Goal: Task Accomplishment & Management: Manage account settings

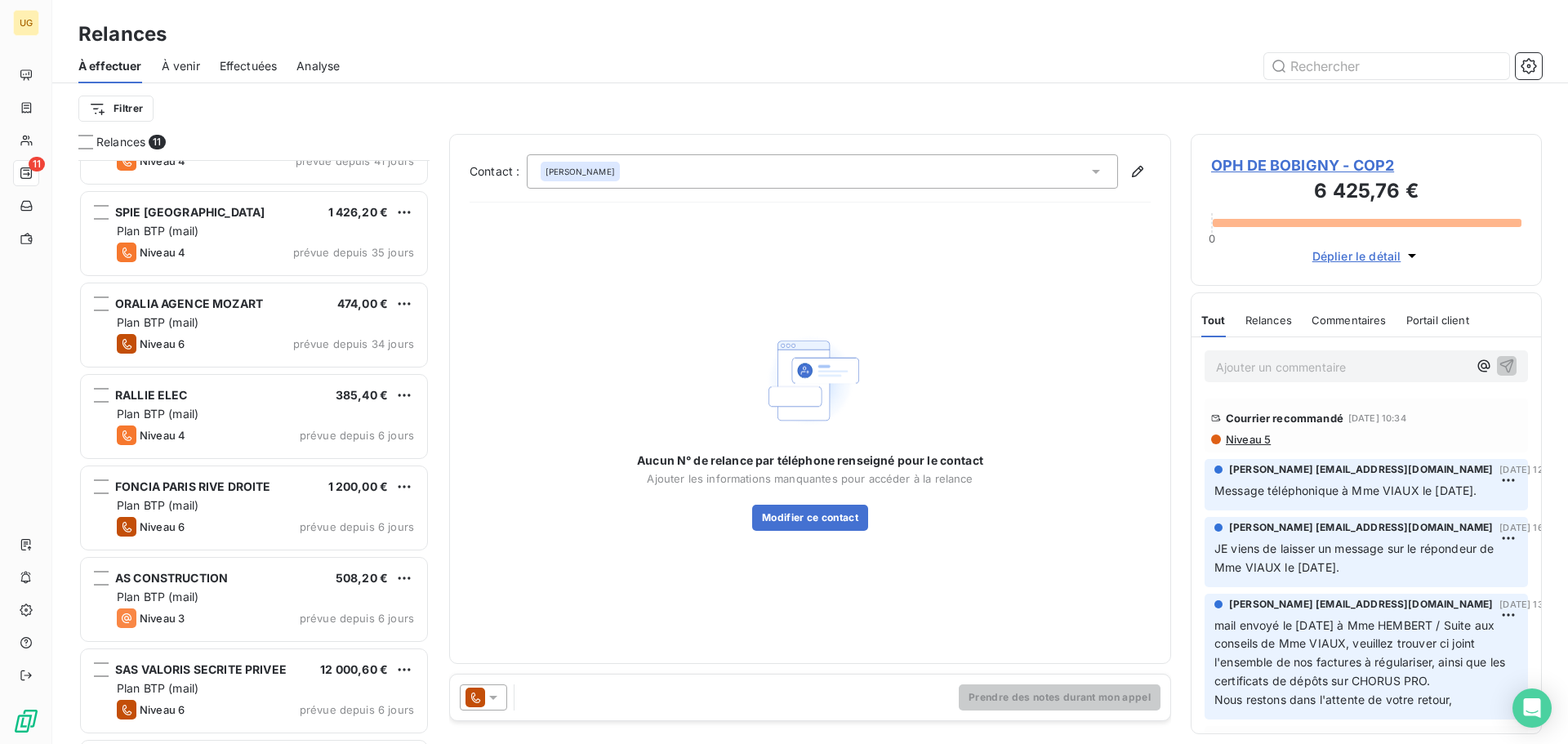
scroll to position [423, 0]
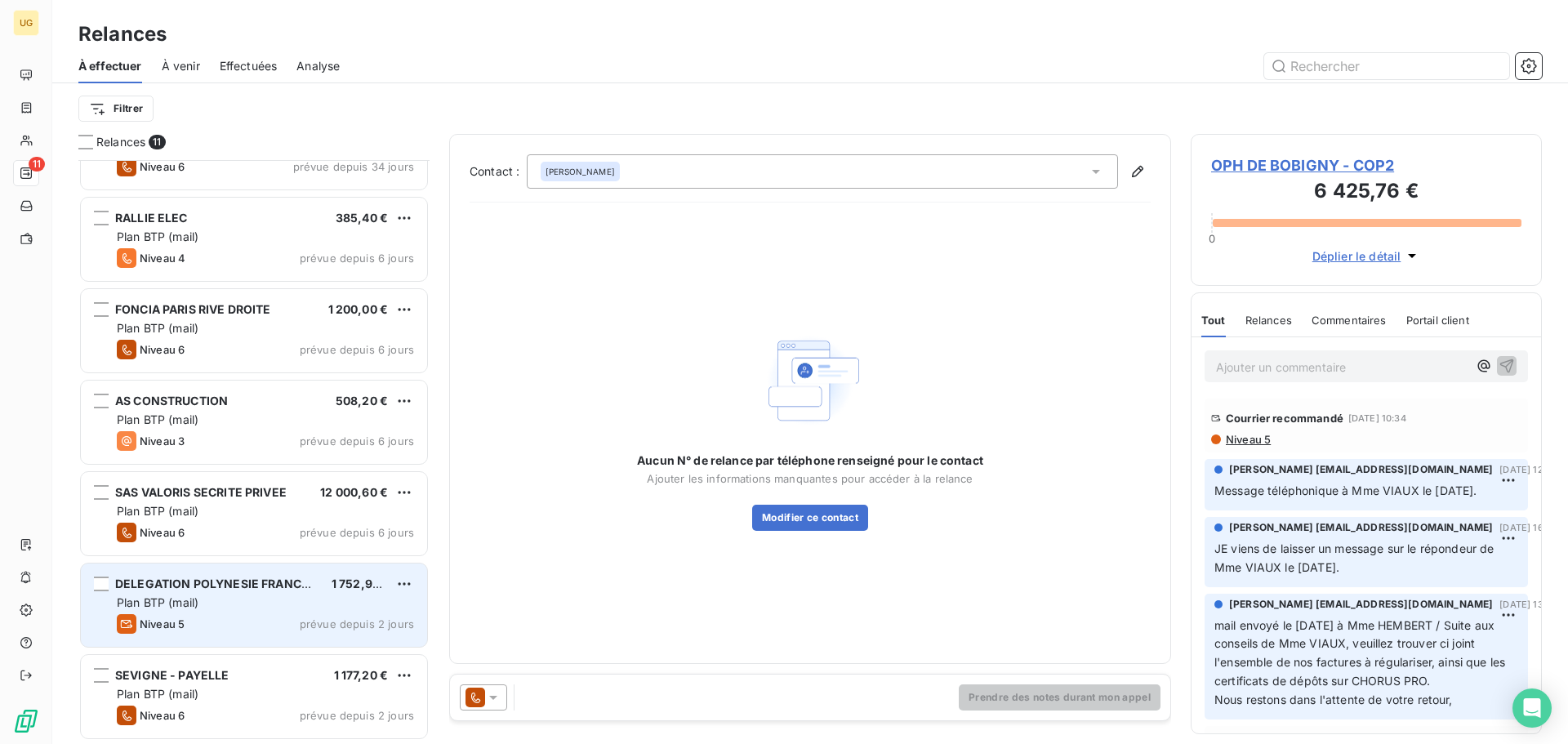
click at [295, 625] on div "Niveau 5 prévue depuis 2 jours" at bounding box center [265, 623] width 297 height 19
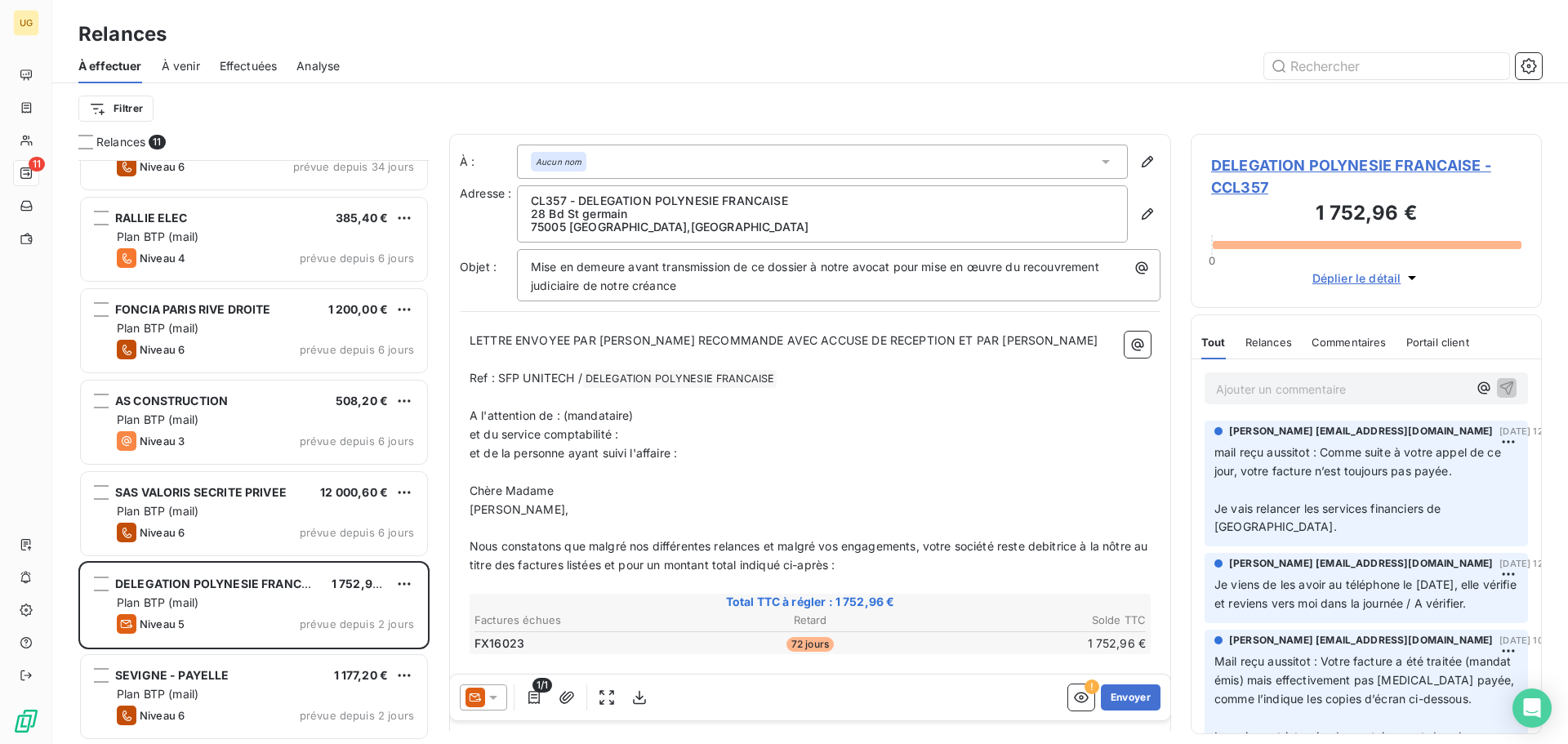
click at [585, 166] on div "Aucun nom" at bounding box center [559, 161] width 55 height 19
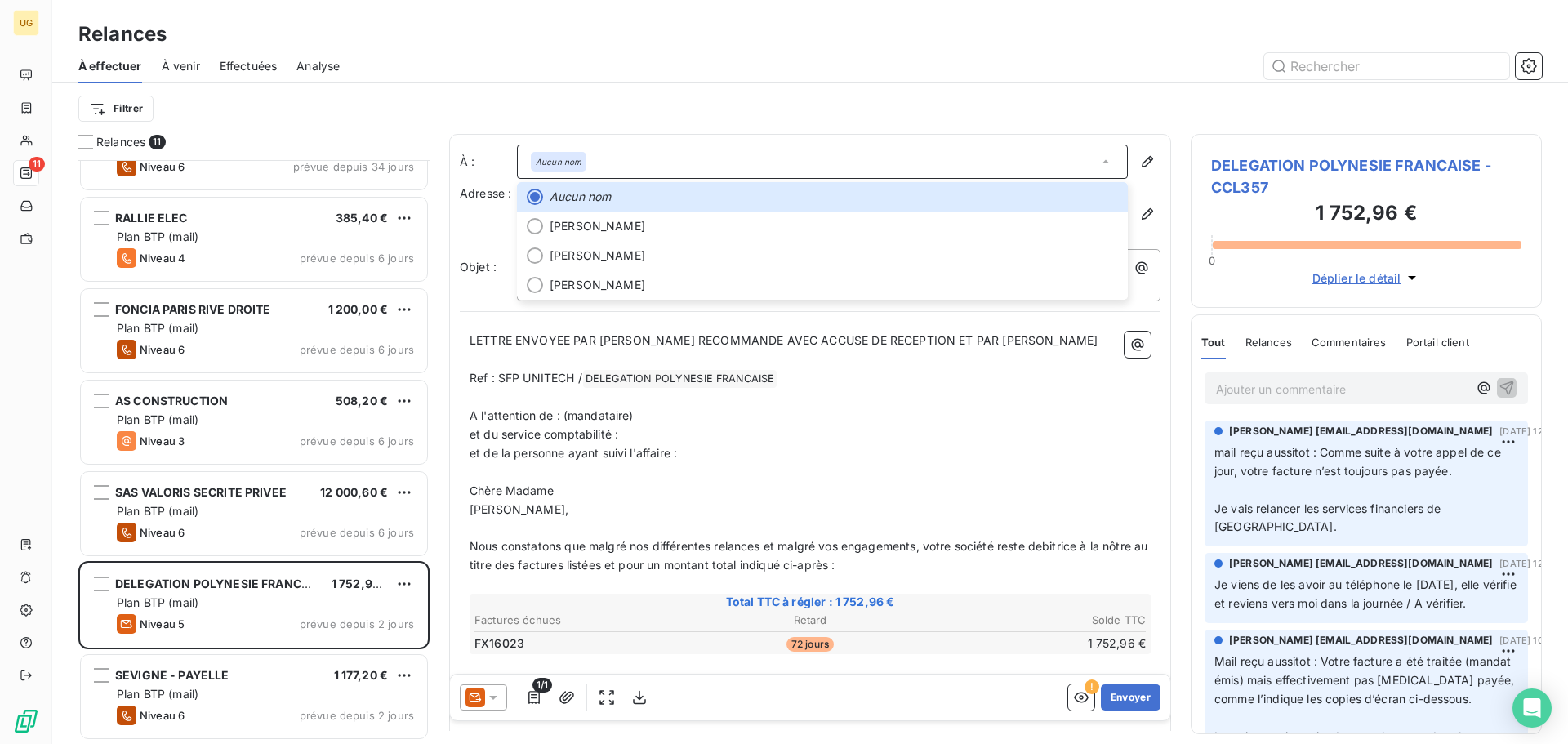
click at [789, 466] on p "﻿" at bounding box center [809, 472] width 681 height 18
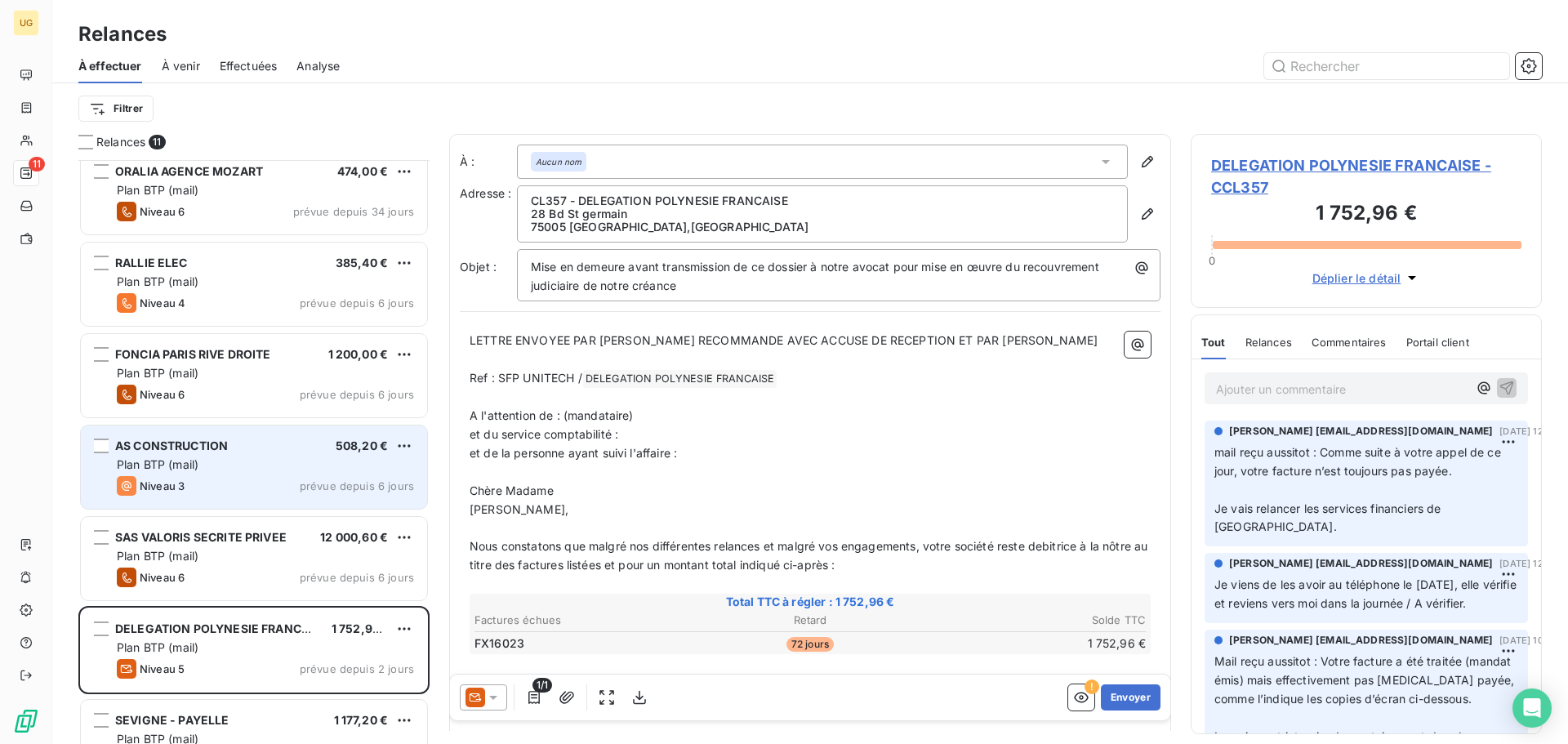
scroll to position [341, 0]
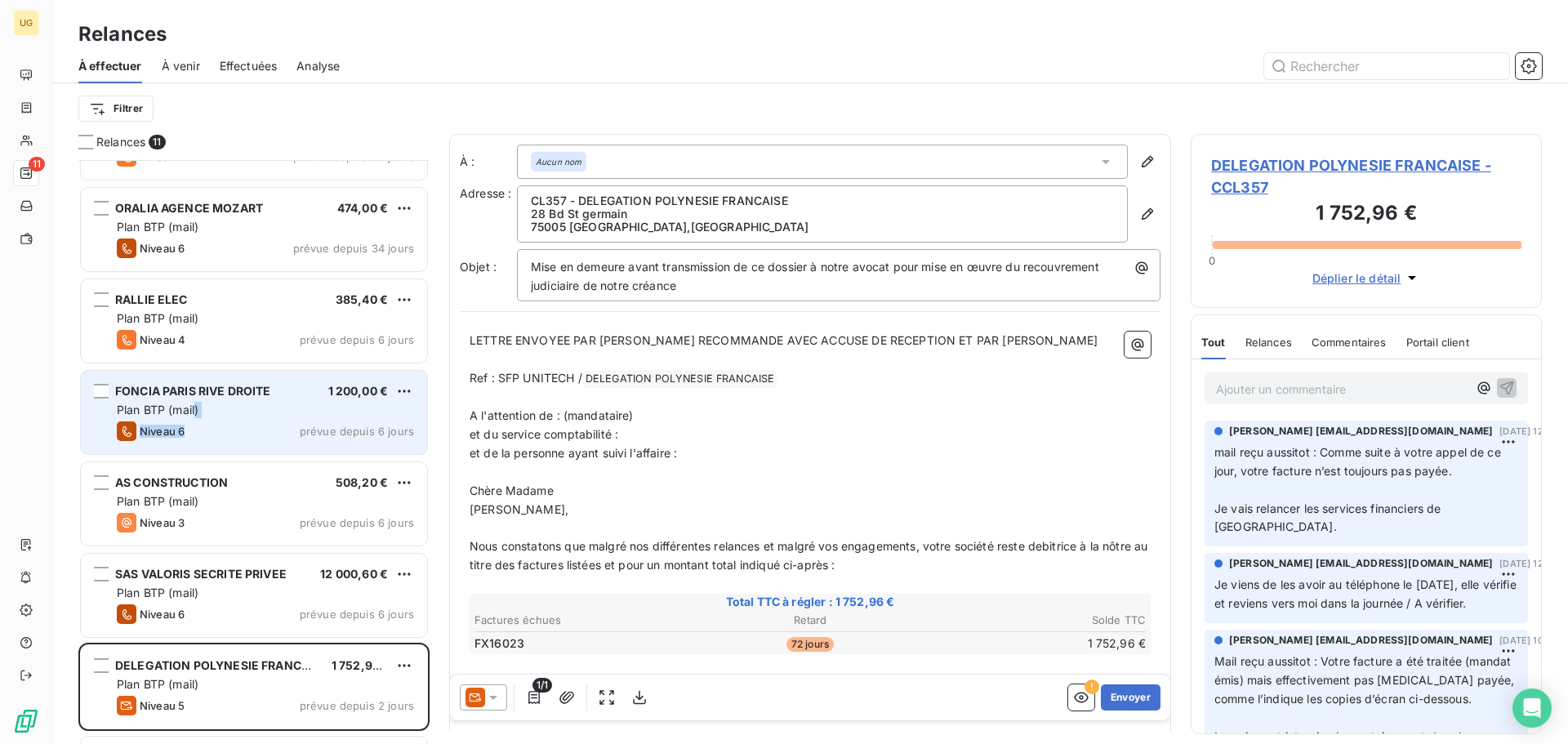
click at [197, 421] on div "FONCIA PARIS RIVE DROITE 1 200,00 € Plan BTP (mail) Niveau 6 prévue depuis 6 jo…" at bounding box center [254, 412] width 347 height 83
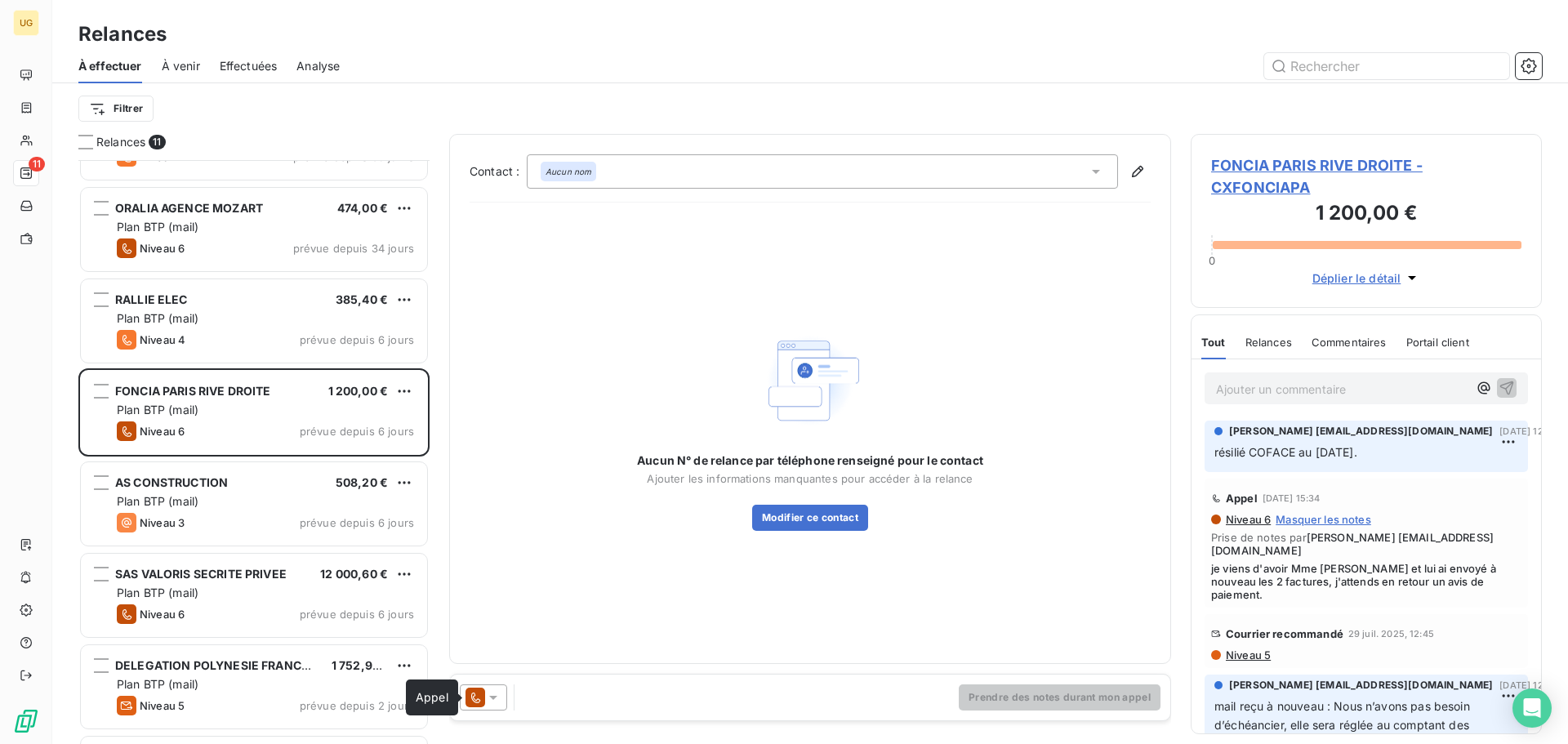
click at [485, 702] on div at bounding box center [483, 697] width 47 height 26
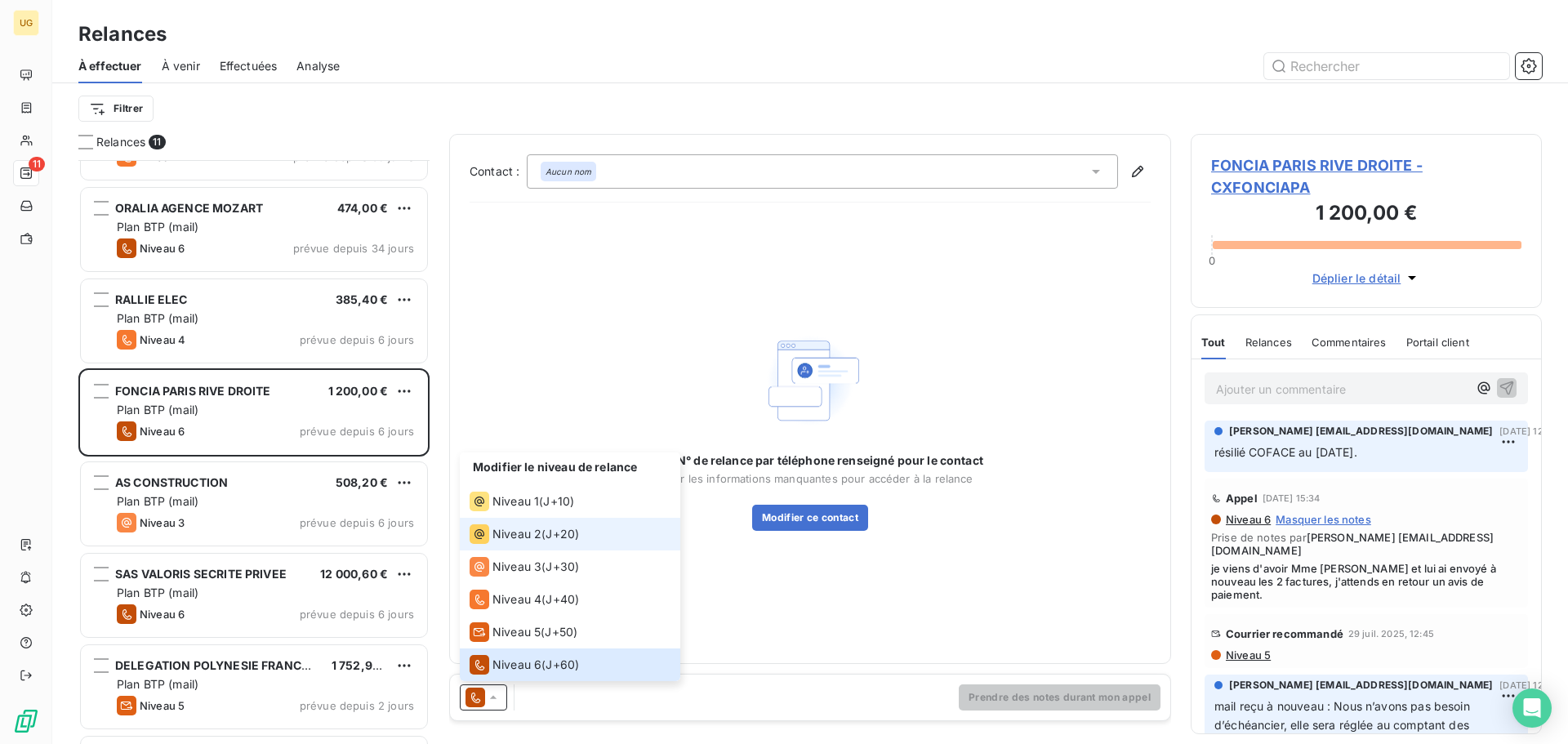
click at [509, 529] on span "Niveau 2" at bounding box center [516, 534] width 49 height 17
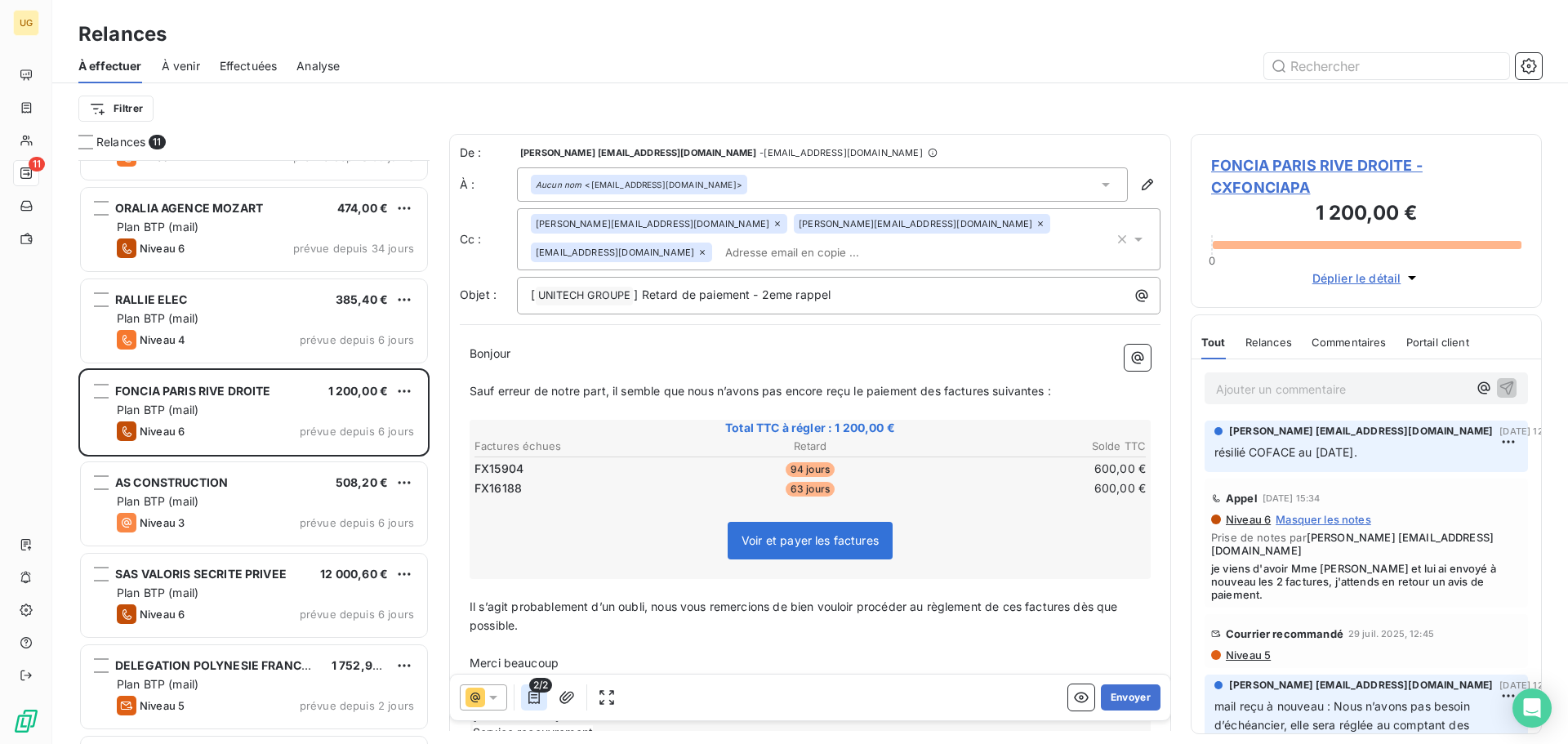
click at [534, 696] on icon "button" at bounding box center [534, 698] width 17 height 17
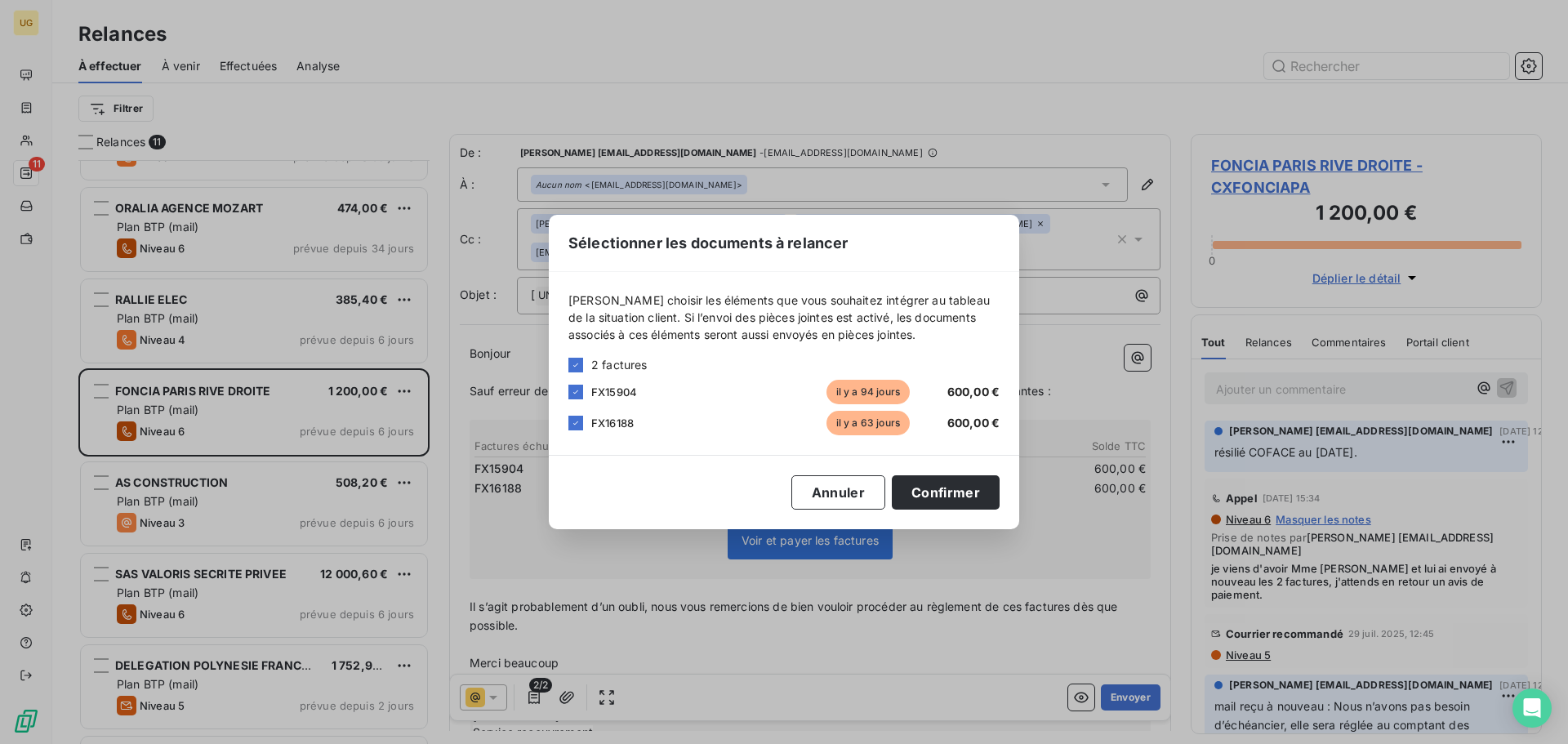
click at [625, 606] on div "Sélectionner les documents à relancer [PERSON_NAME] choisir les éléments que vo…" at bounding box center [784, 372] width 1568 height 744
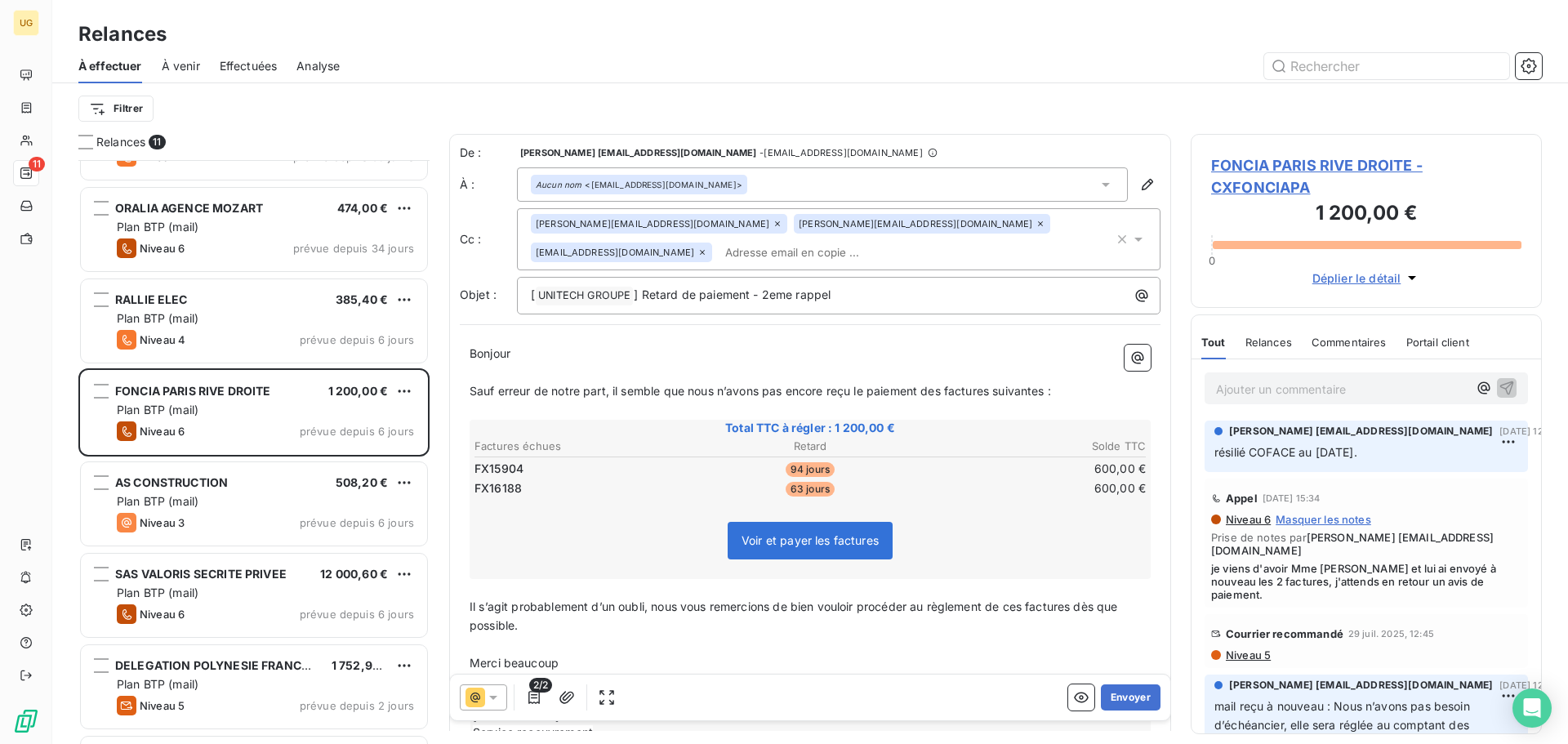
click at [503, 708] on div at bounding box center [483, 697] width 47 height 26
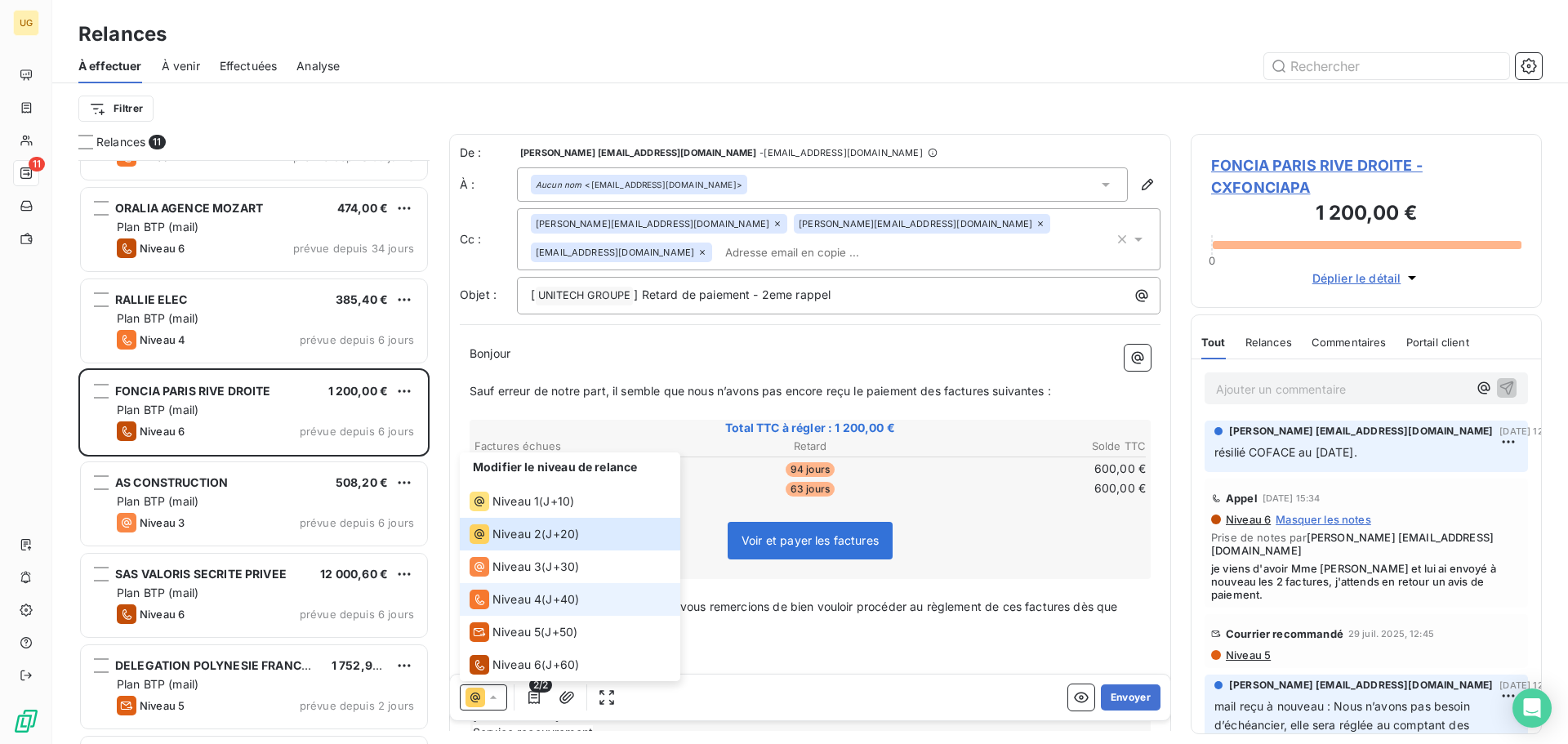
click at [503, 605] on span "Niveau 4" at bounding box center [516, 599] width 49 height 17
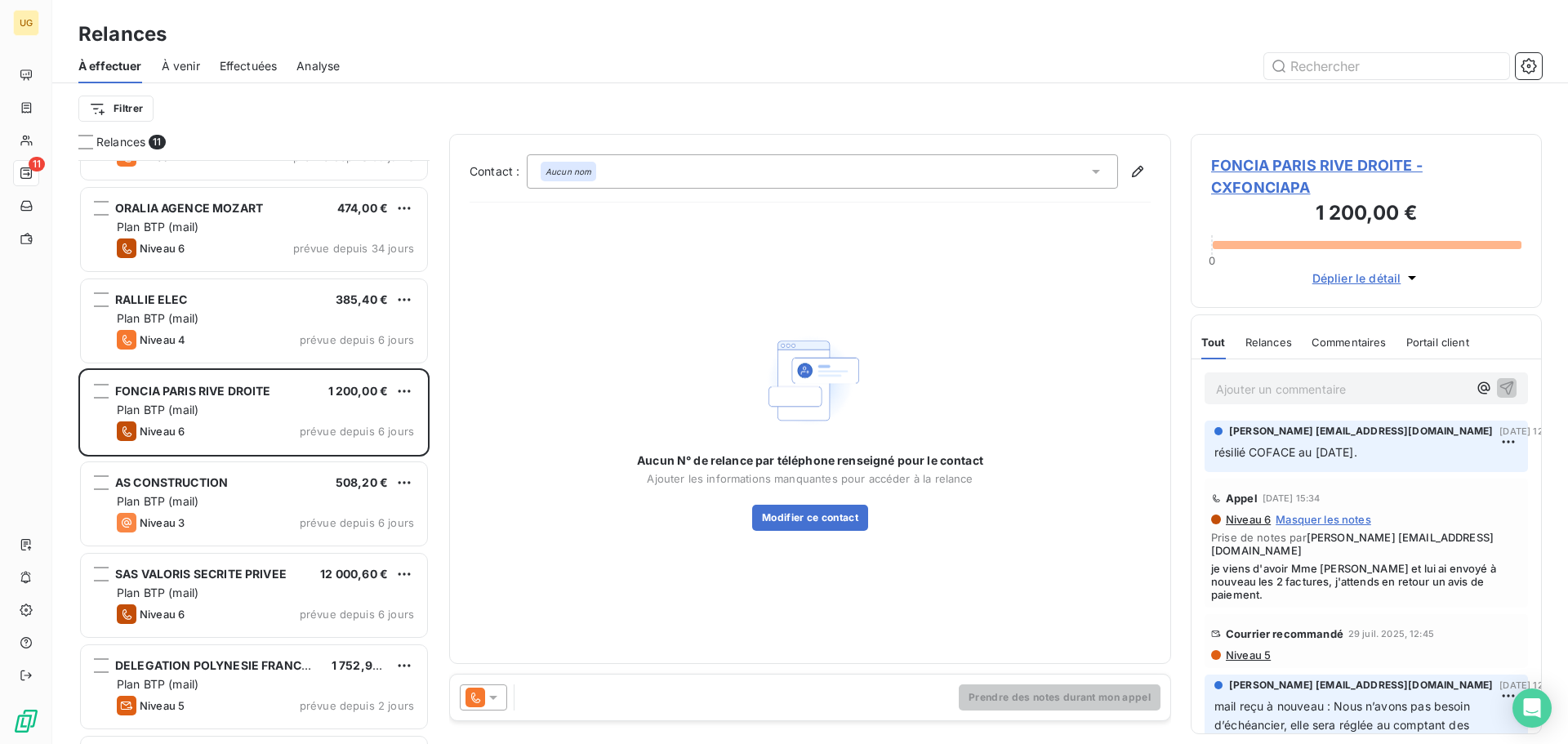
click at [720, 175] on div "Aucun nom" at bounding box center [821, 171] width 591 height 34
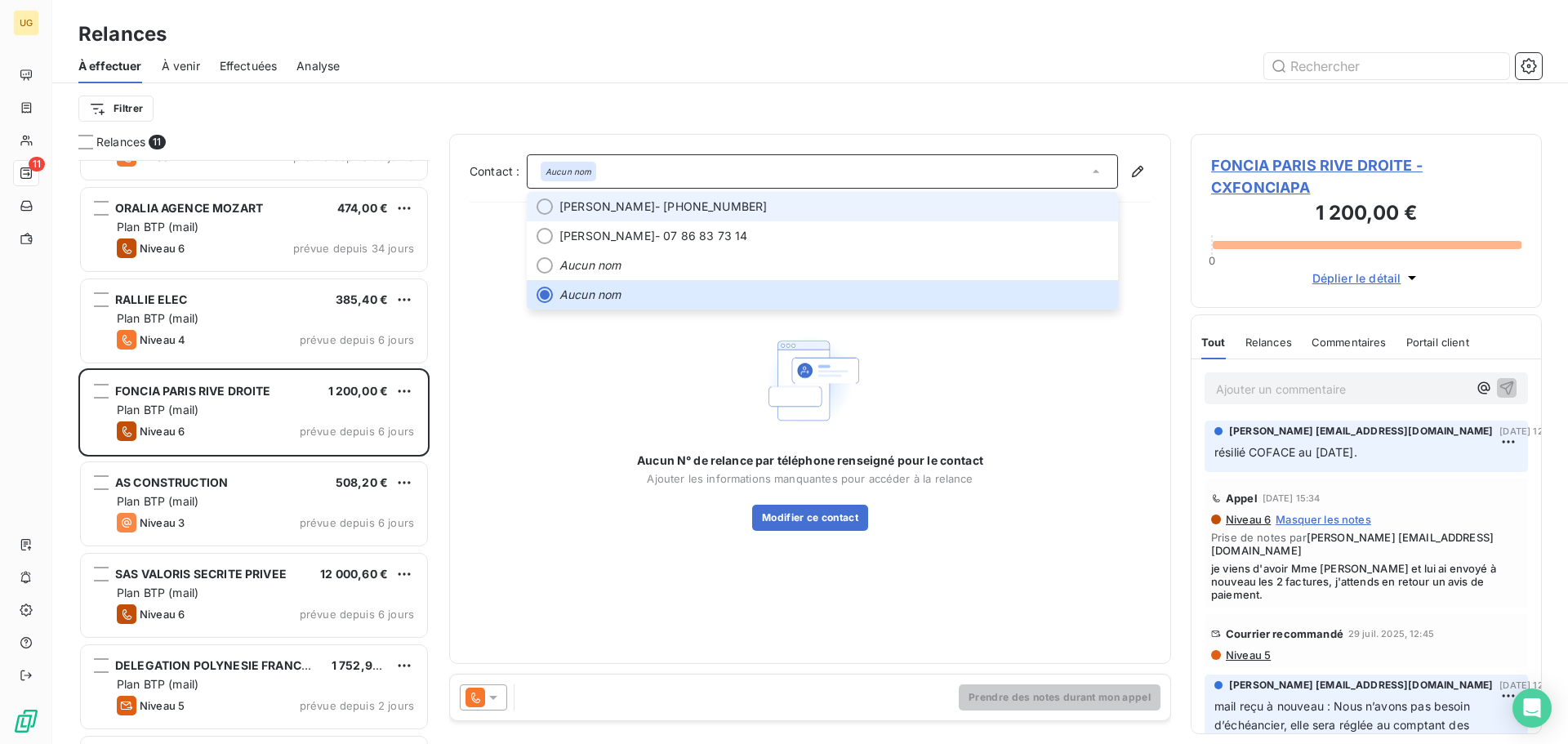
click at [654, 209] on span "[PERSON_NAME]" at bounding box center [607, 207] width 96 height 17
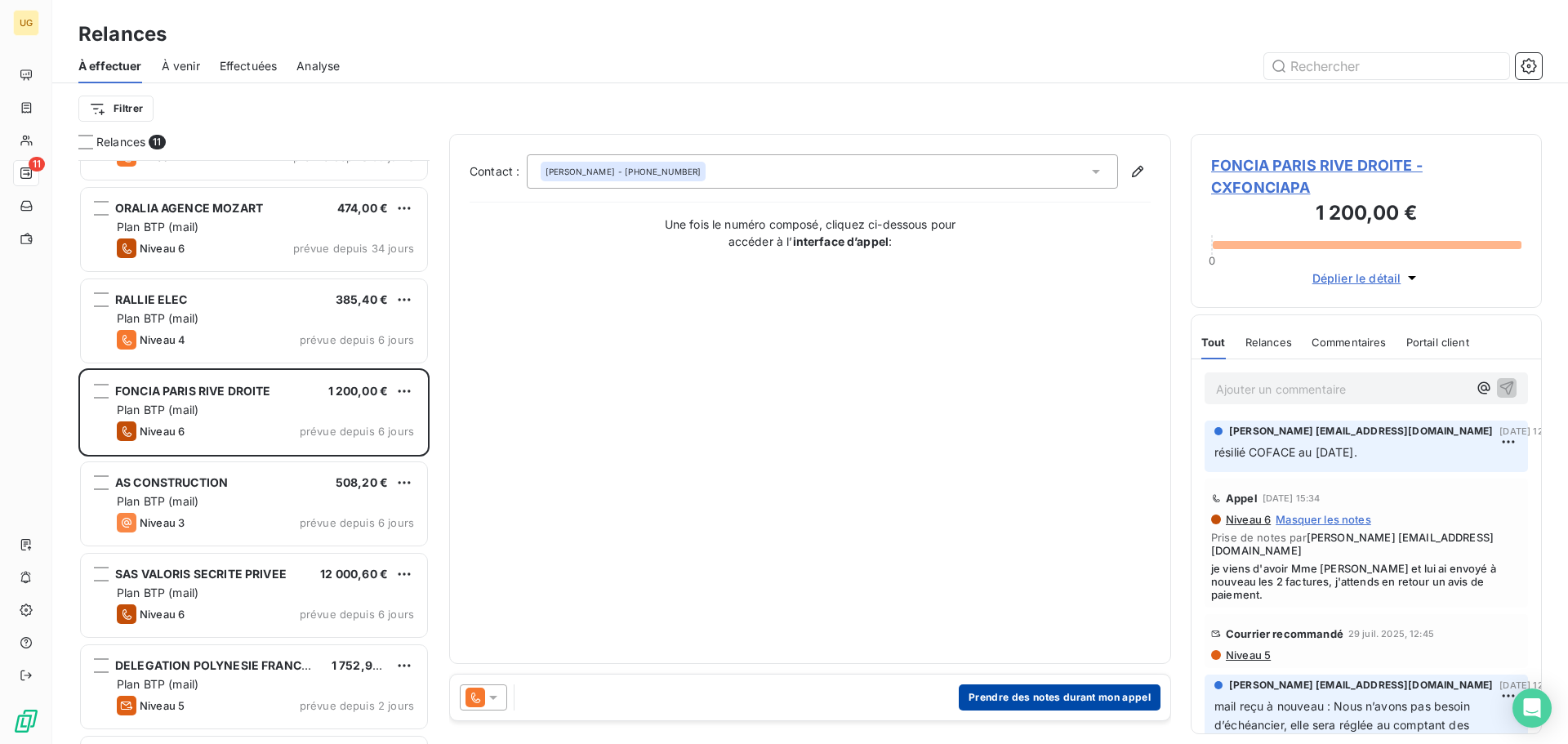
click at [1025, 703] on button "Prendre des notes durant mon appel" at bounding box center [1059, 697] width 202 height 26
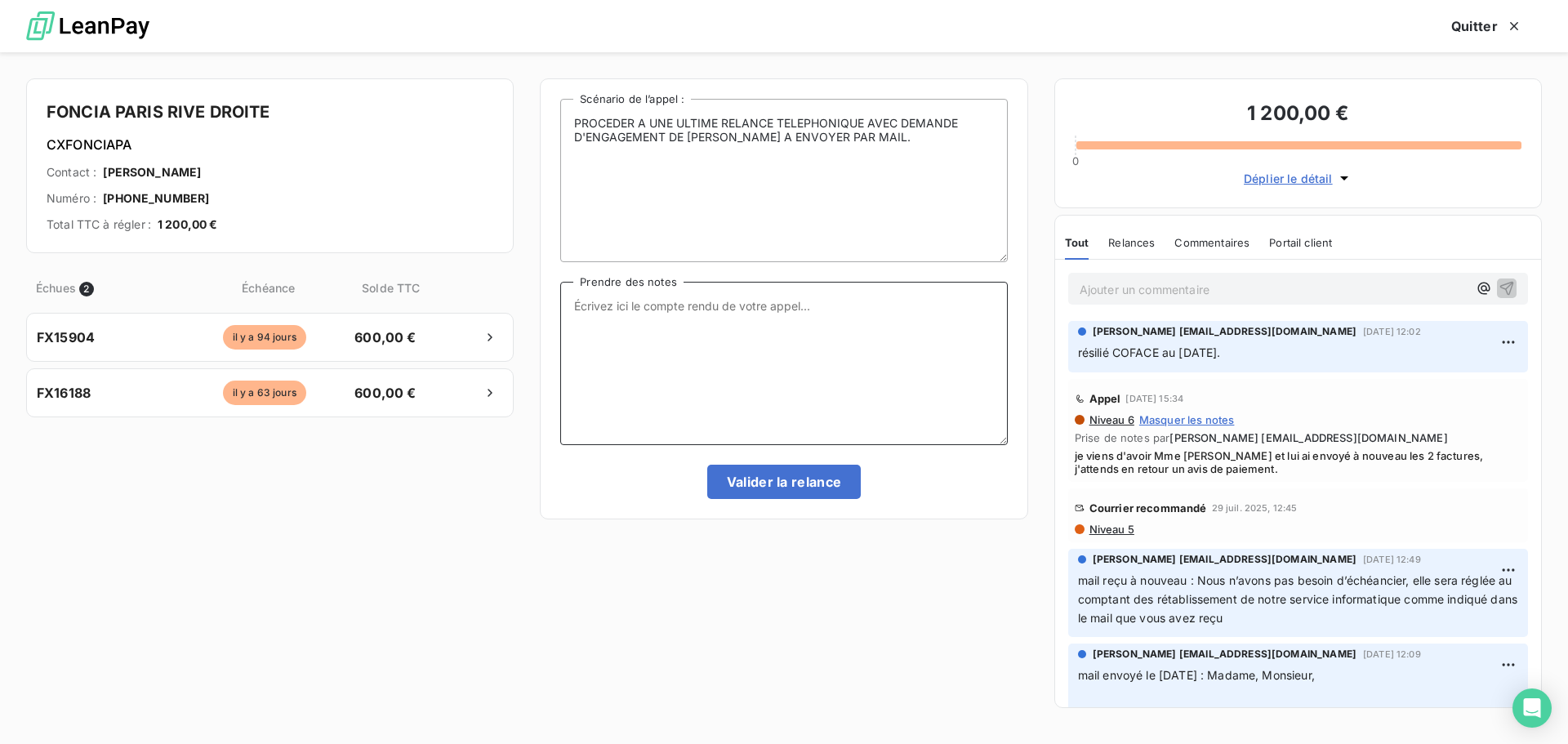
click at [724, 352] on textarea "Prendre des notes" at bounding box center [784, 363] width 446 height 163
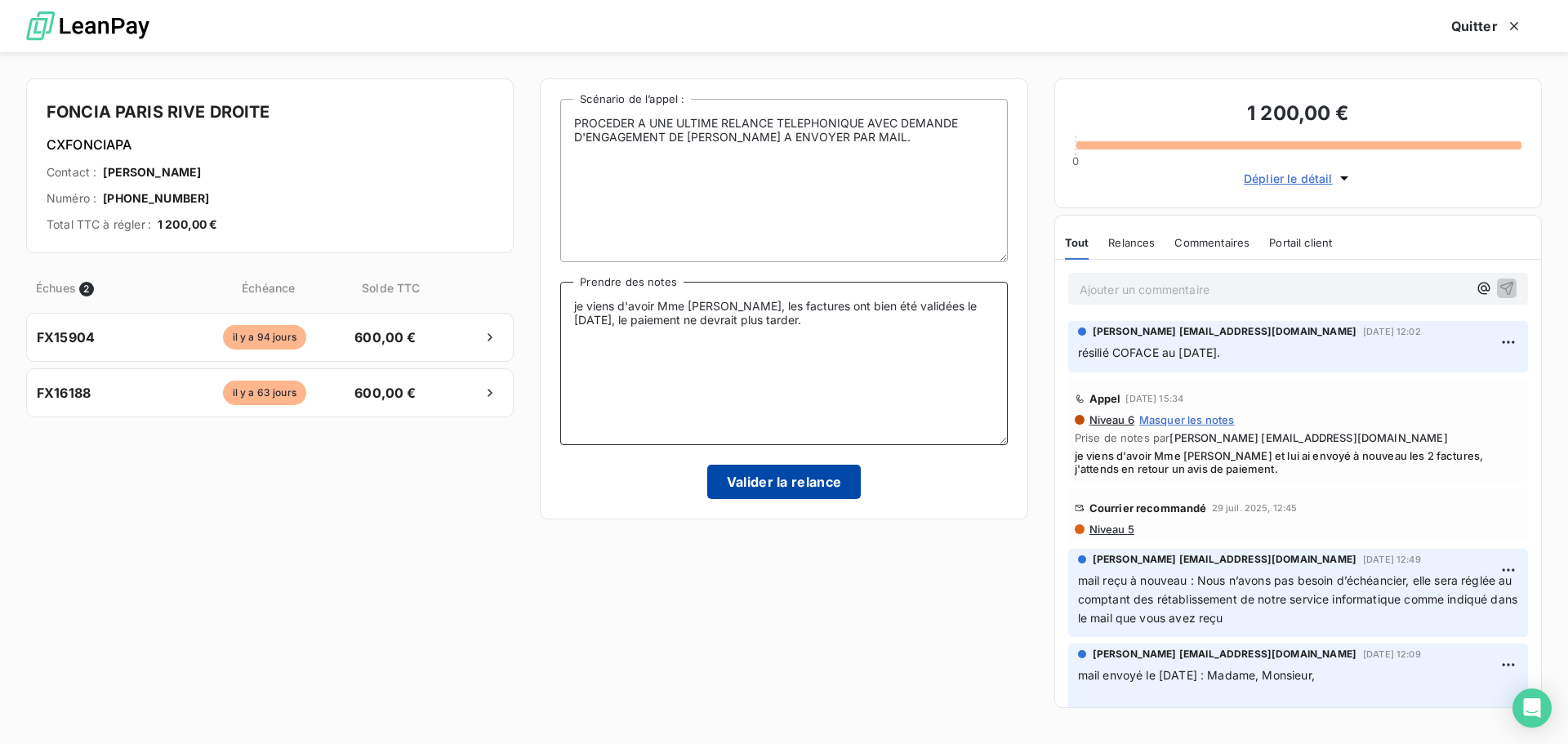
type textarea "je viens d'avoir Mme [PERSON_NAME], les factures ont bien été validées le [DATE…"
click at [819, 477] on button "Valider la relance" at bounding box center [784, 481] width 154 height 34
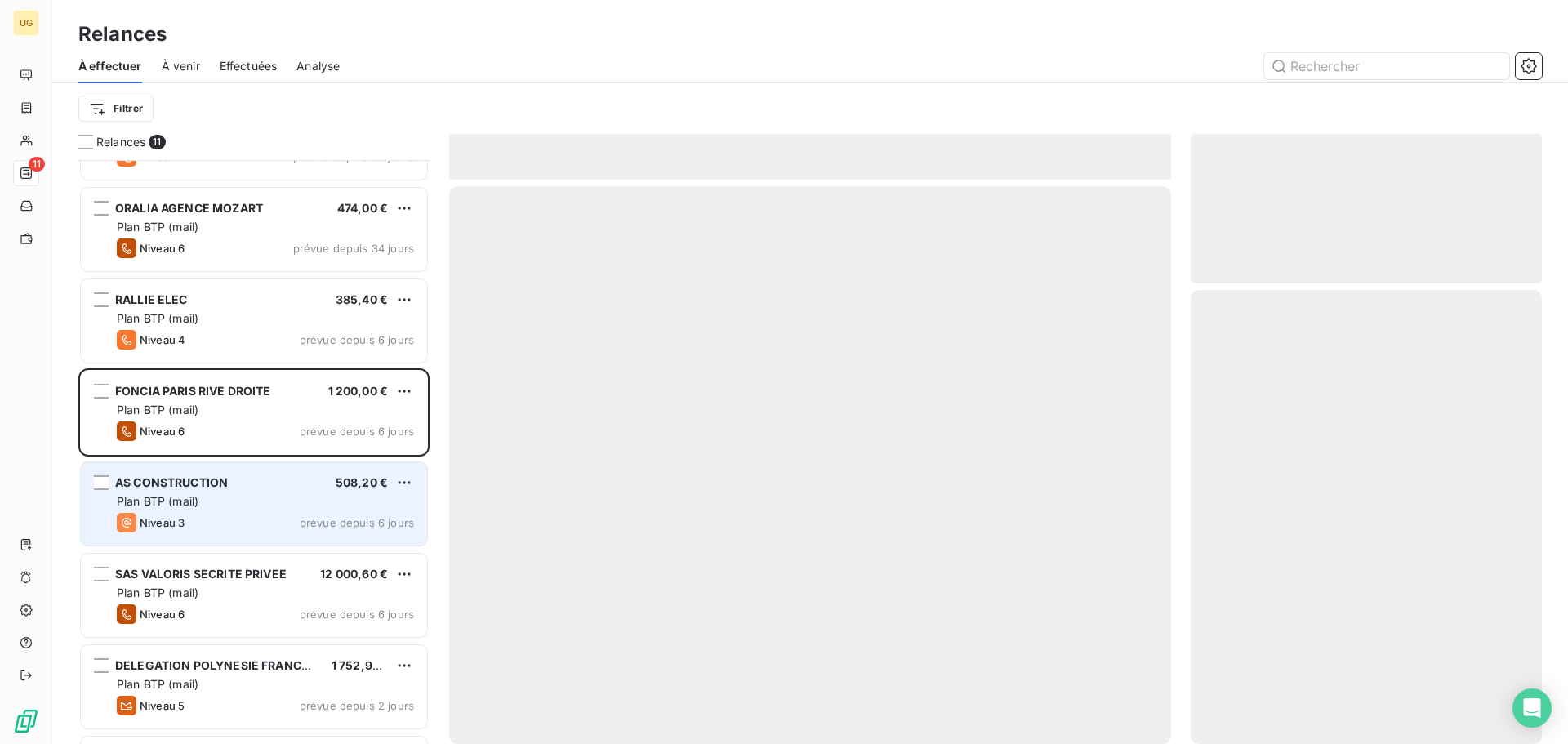
scroll to position [331, 0]
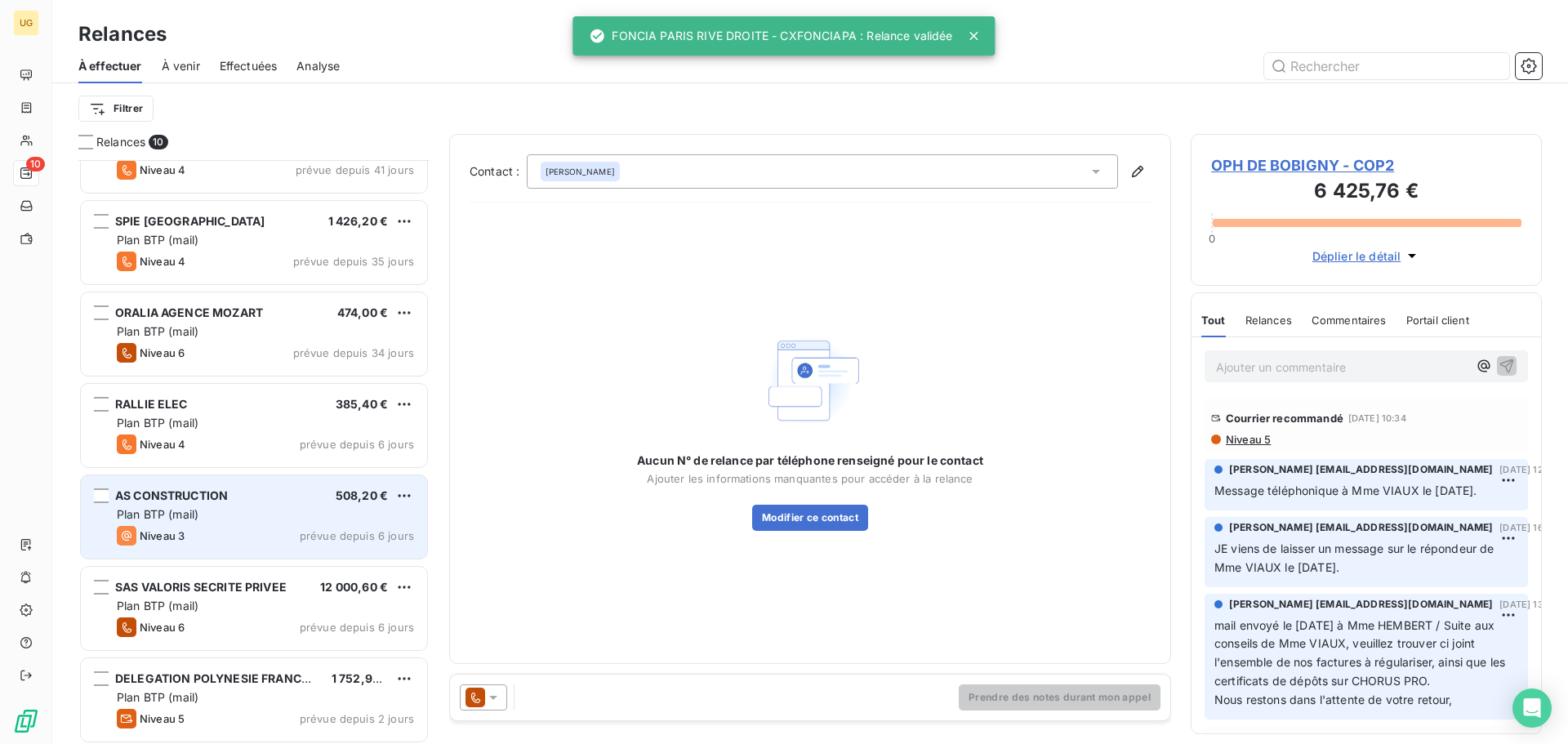
scroll to position [168, 0]
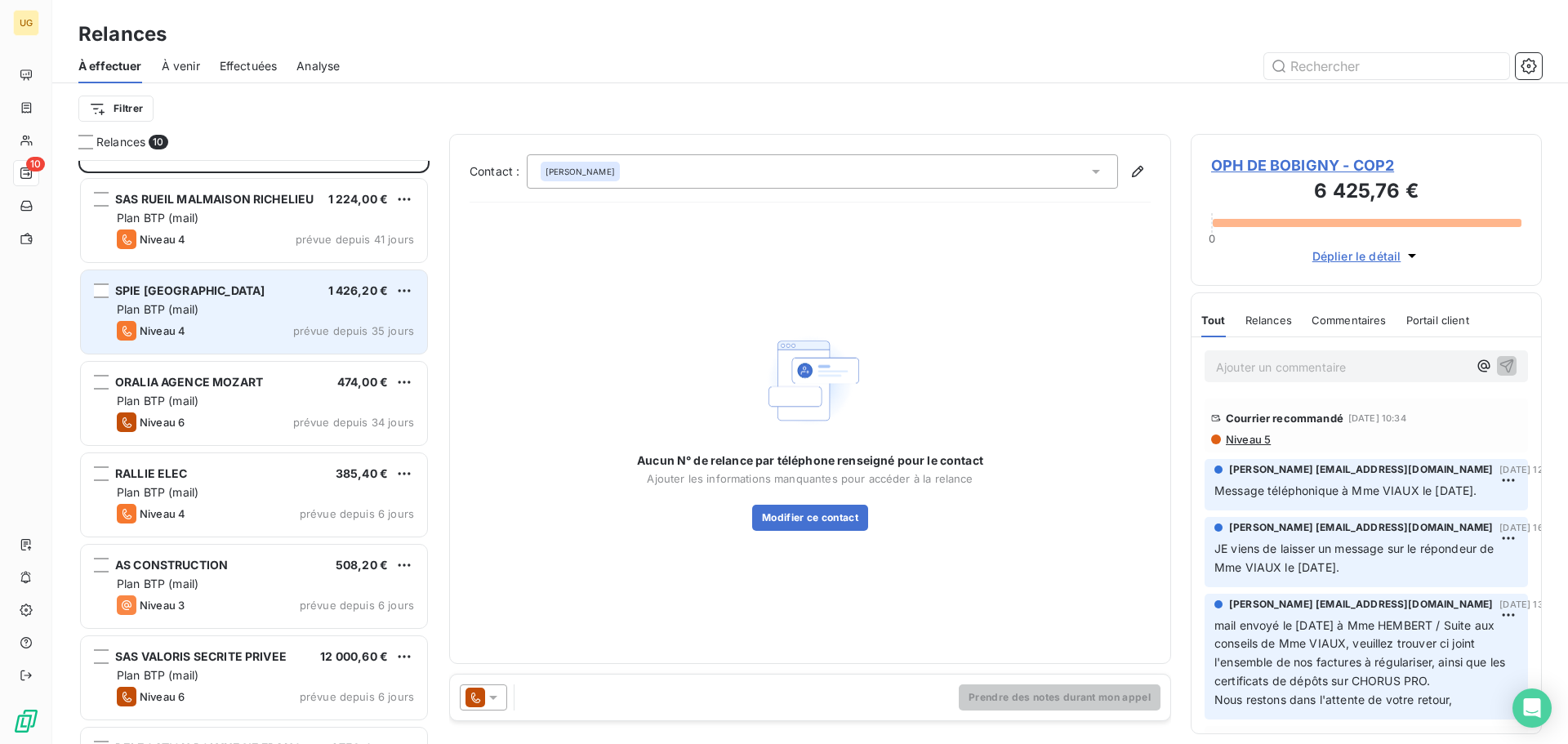
click at [271, 324] on div "Niveau 4 prévue depuis 35 jours" at bounding box center [265, 330] width 297 height 19
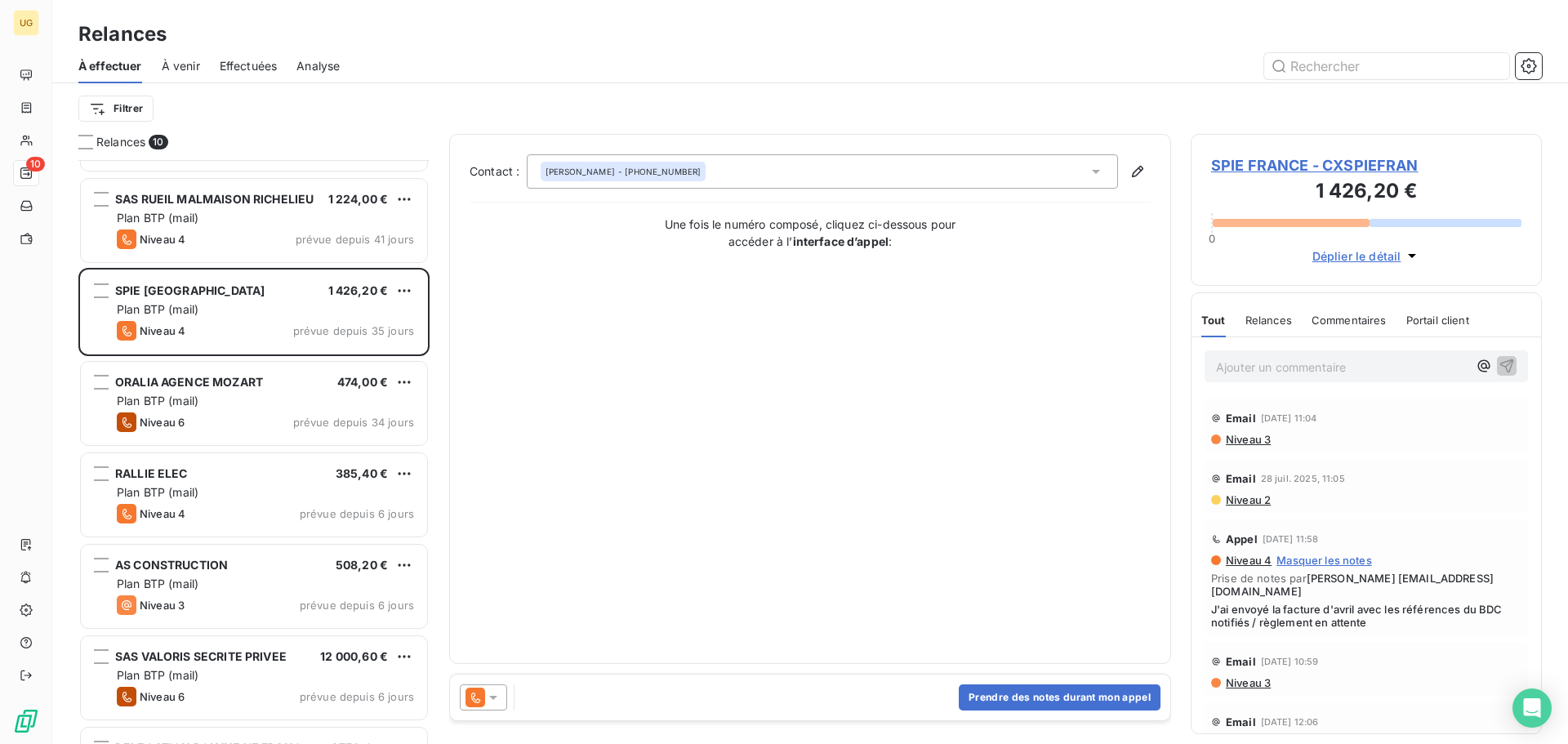
click at [501, 698] on div at bounding box center [483, 697] width 47 height 26
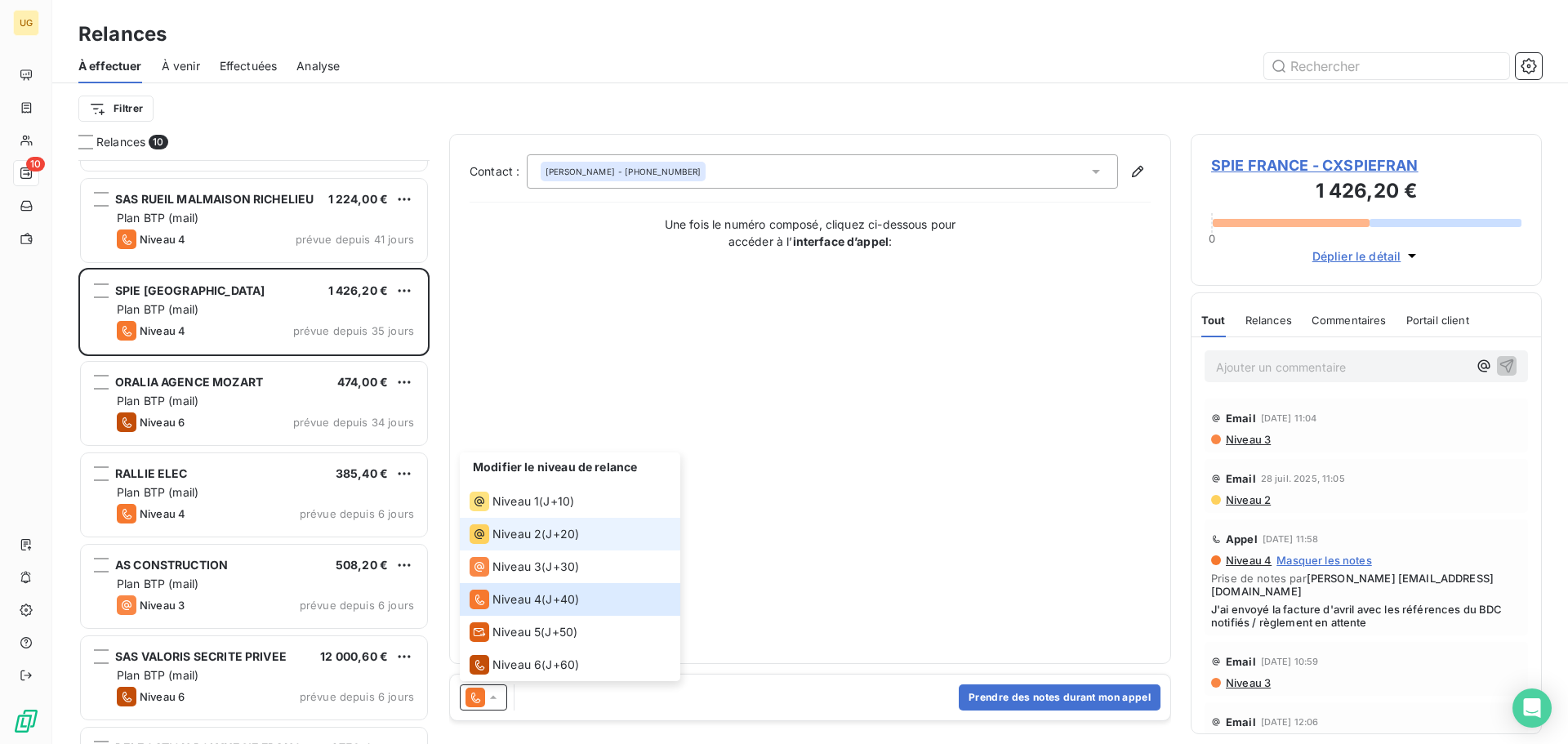
click at [525, 537] on span "Niveau 2" at bounding box center [516, 534] width 49 height 17
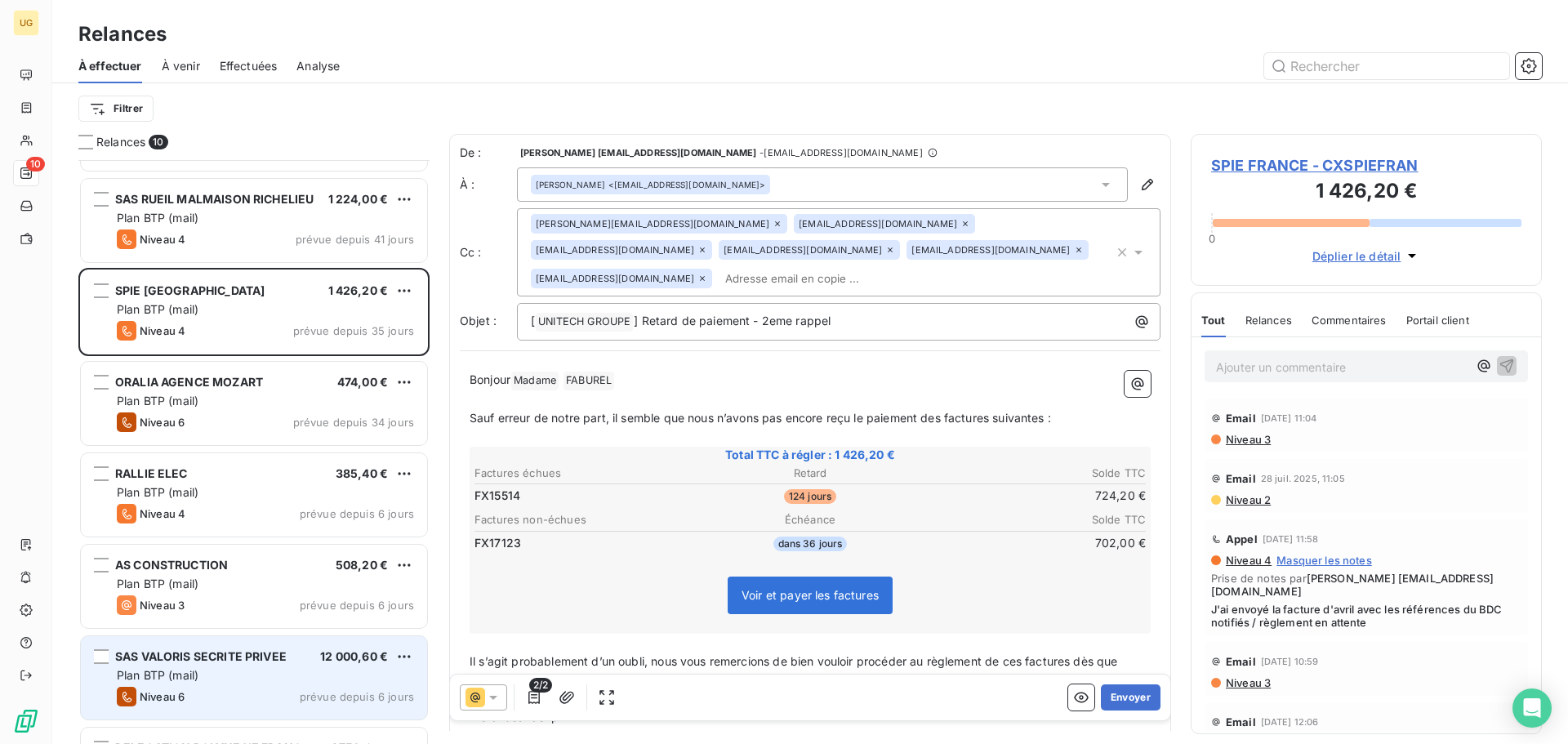
click at [275, 689] on div "Niveau 6 prévue depuis 6 jours" at bounding box center [265, 696] width 297 height 19
